Goal: Transaction & Acquisition: Purchase product/service

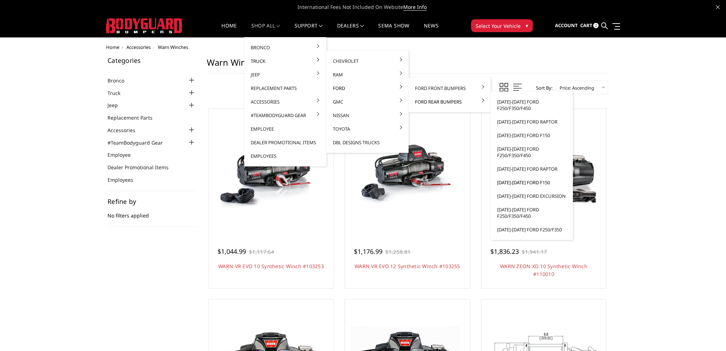
click at [515, 182] on link "[DATE]-[DATE] Ford F150" at bounding box center [532, 183] width 76 height 14
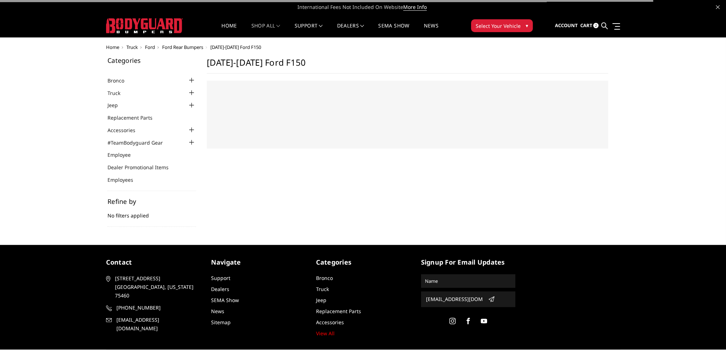
select select "US"
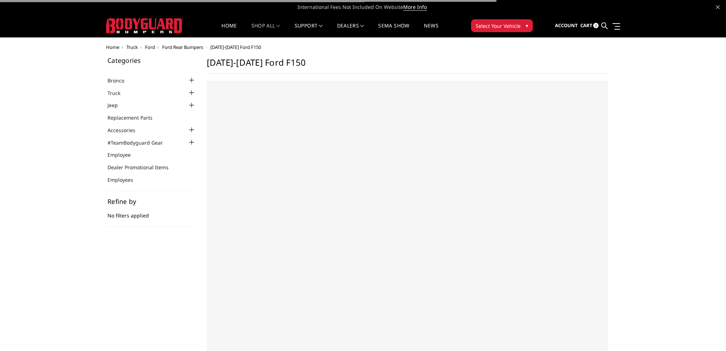
select select "US"
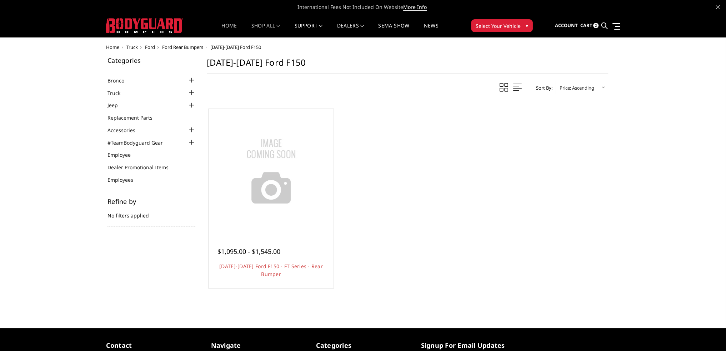
click at [230, 28] on link "Home" at bounding box center [228, 30] width 15 height 14
